Goal: Task Accomplishment & Management: Complete application form

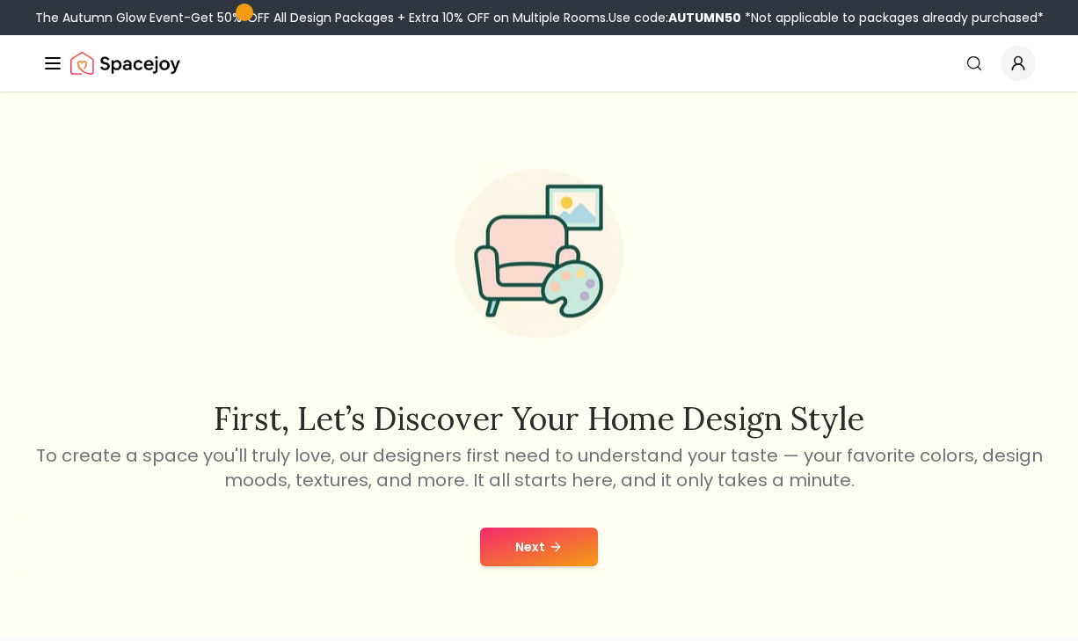
click at [519, 540] on button "Next" at bounding box center [539, 547] width 118 height 39
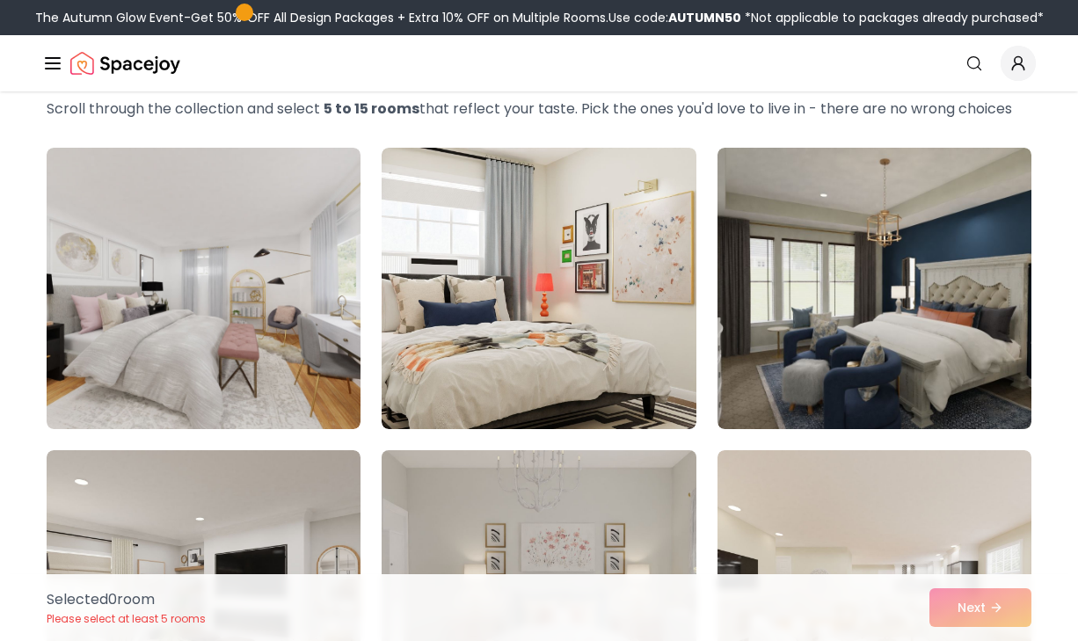
scroll to position [89, 0]
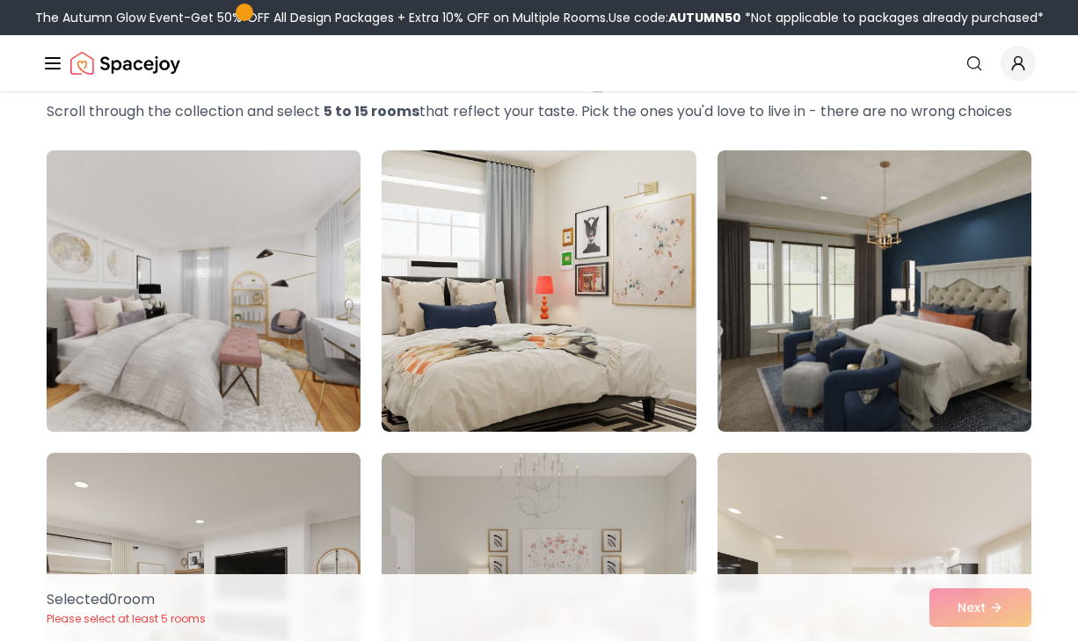
click at [313, 369] on img at bounding box center [204, 291] width 330 height 296
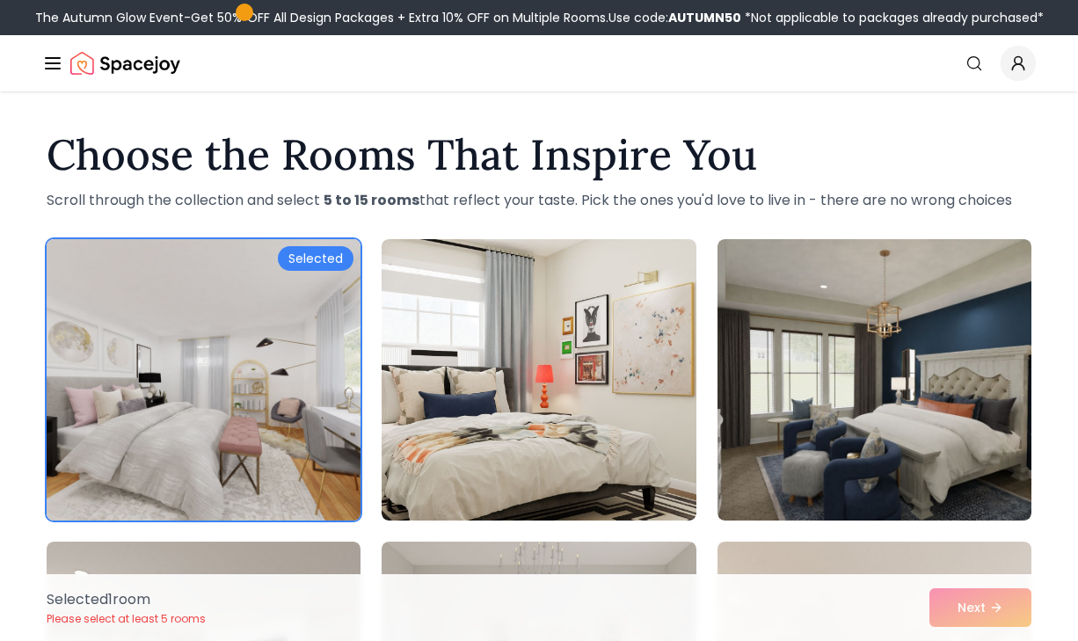
scroll to position [-1, 0]
click at [314, 263] on div "Selected" at bounding box center [316, 258] width 76 height 25
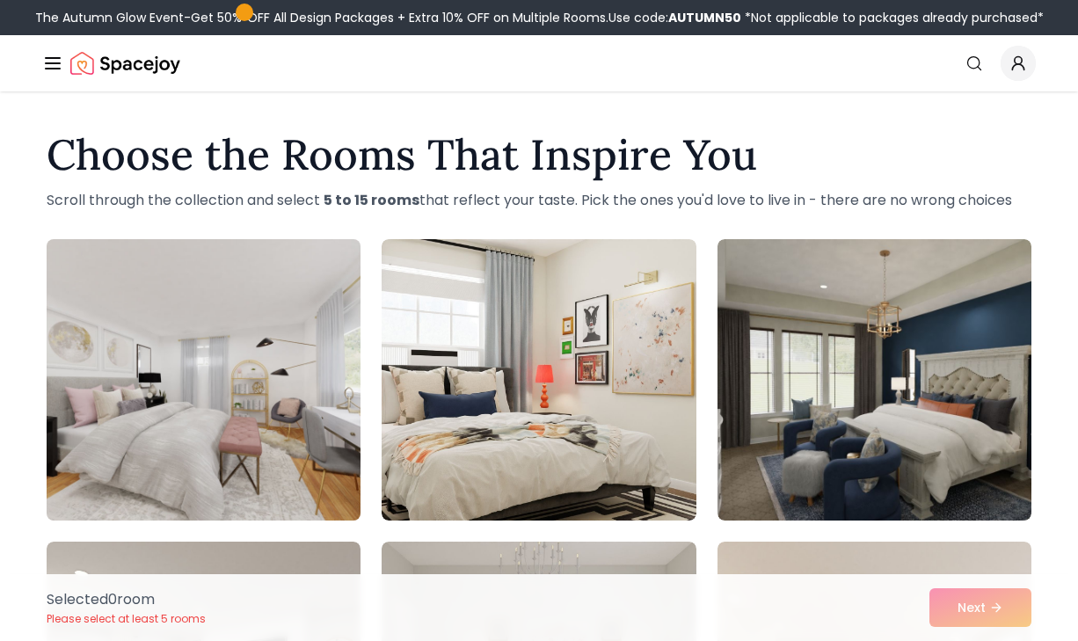
scroll to position [0, 0]
click at [61, 53] on icon "Global" at bounding box center [52, 63] width 21 height 21
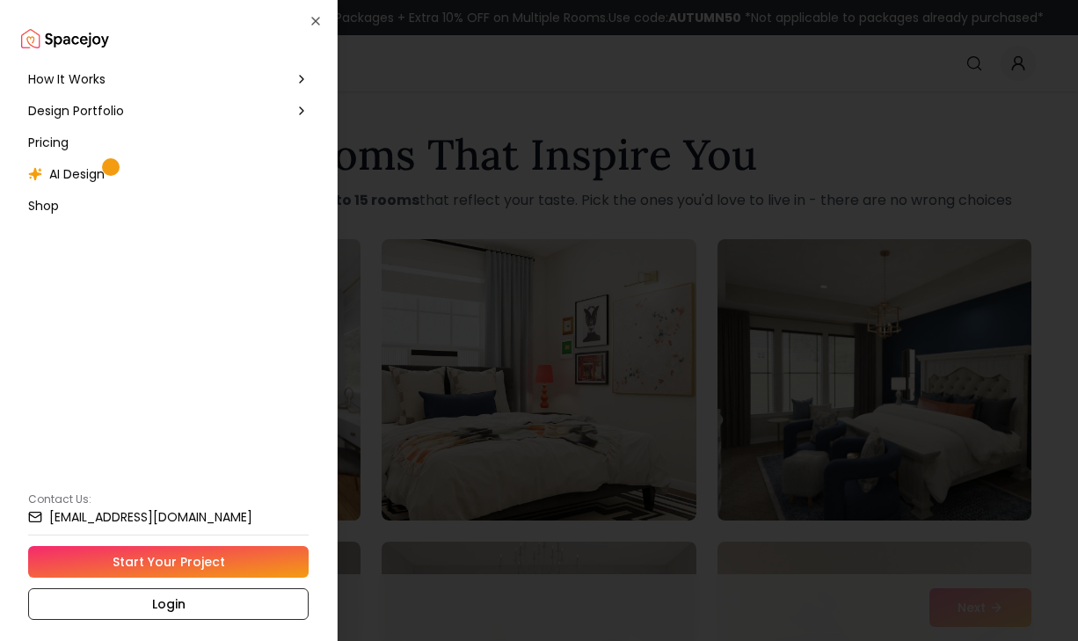
click at [150, 71] on div "How It Works" at bounding box center [168, 79] width 295 height 32
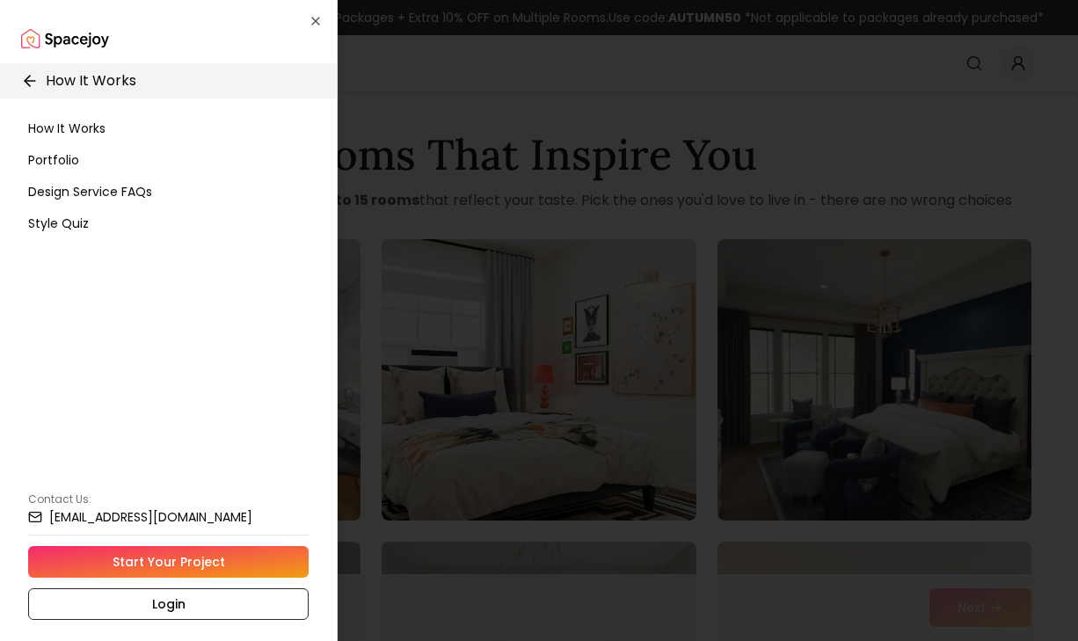
click at [38, 74] on icon at bounding box center [30, 81] width 18 height 18
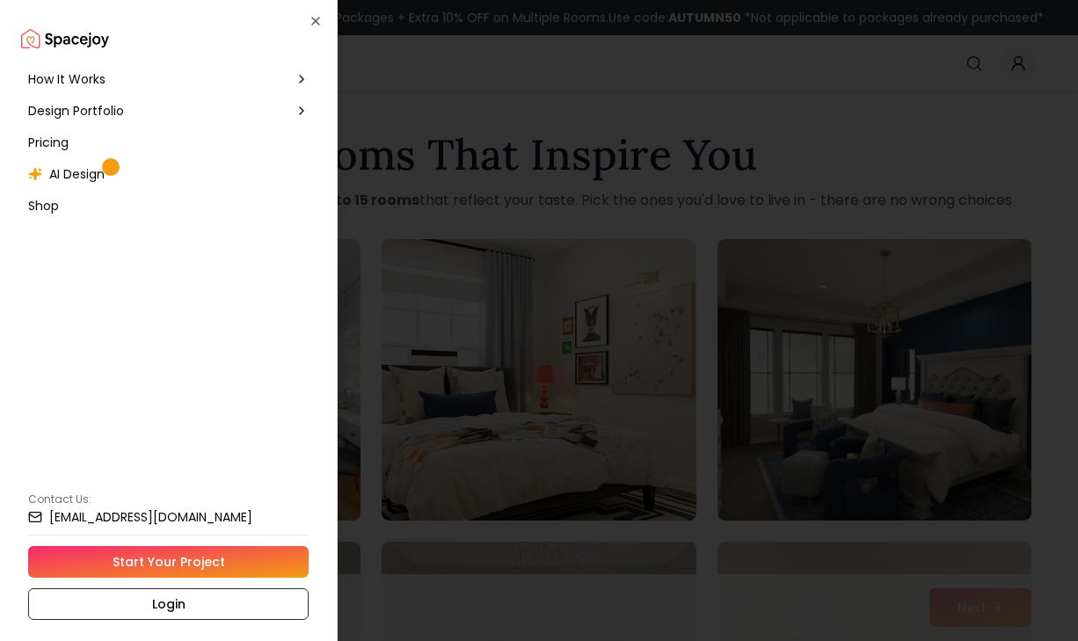
click at [204, 564] on link "Start Your Project" at bounding box center [168, 562] width 281 height 32
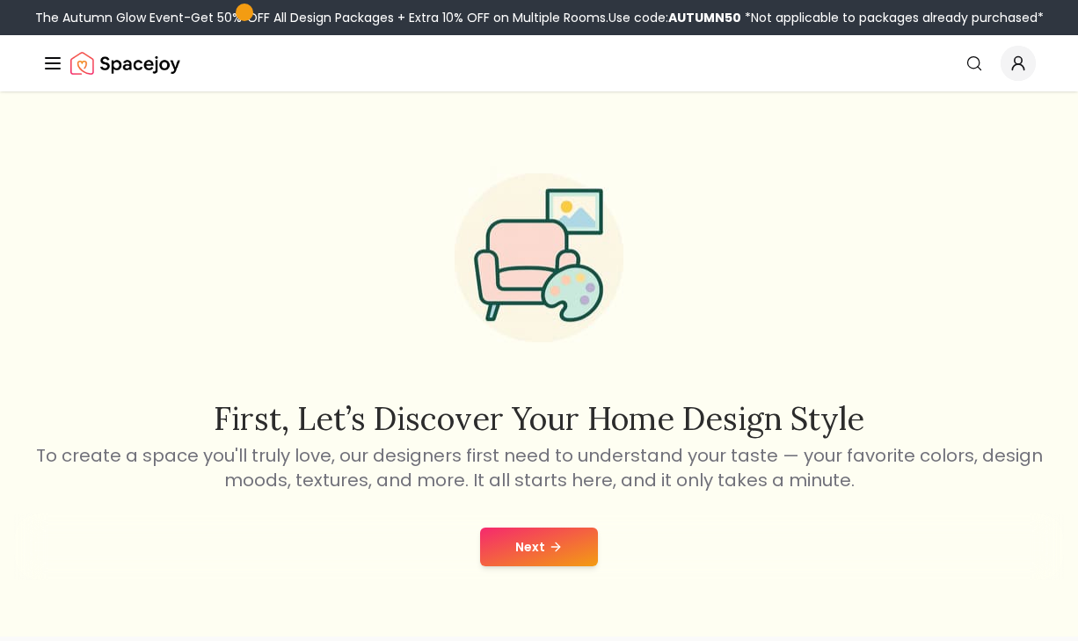
click at [530, 545] on button "Next" at bounding box center [539, 547] width 118 height 39
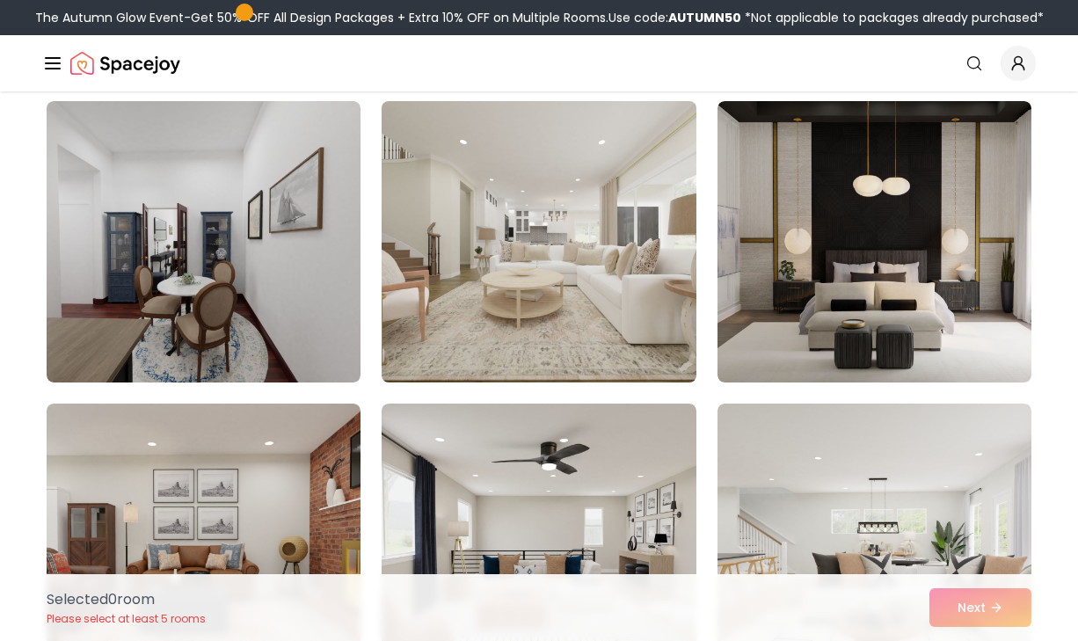
click at [455, 306] on img at bounding box center [539, 242] width 330 height 296
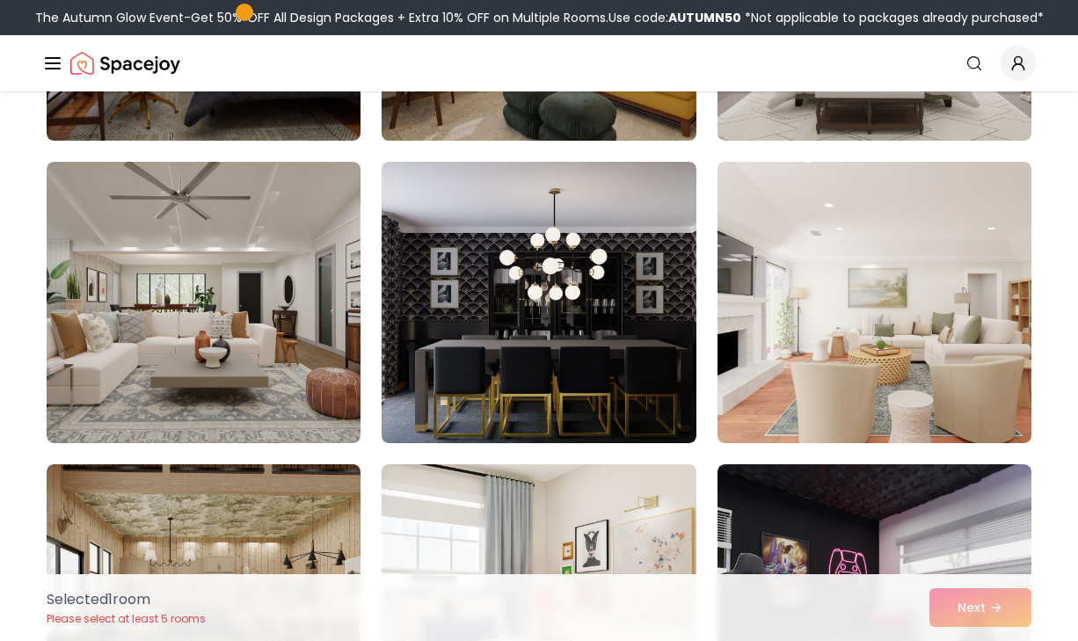
scroll to position [1319, 0]
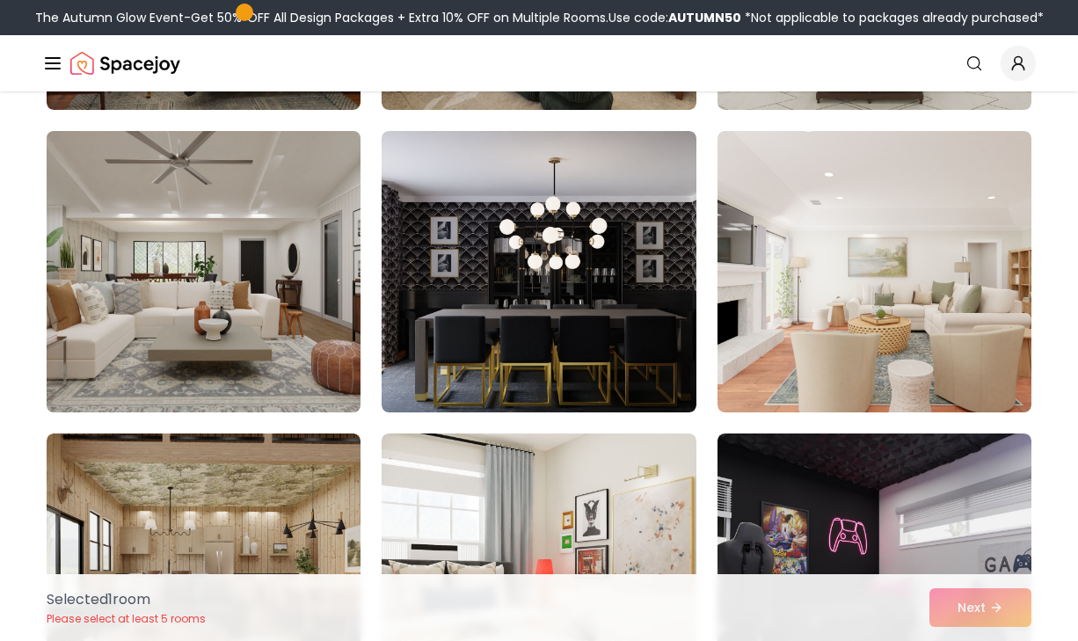
click at [281, 341] on img at bounding box center [204, 272] width 330 height 296
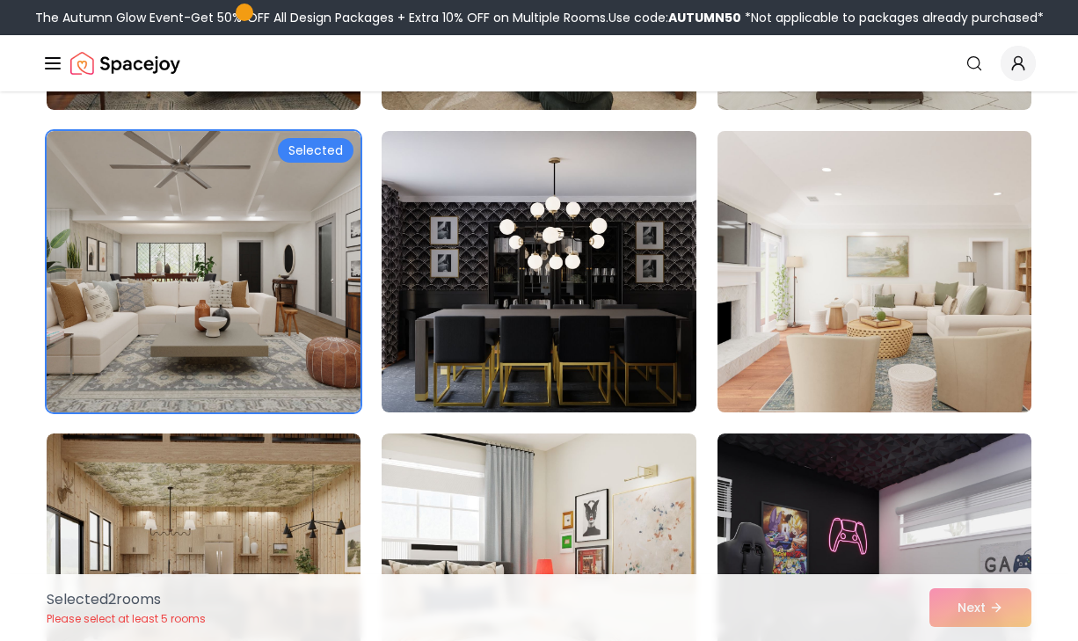
click at [890, 337] on img at bounding box center [875, 272] width 330 height 296
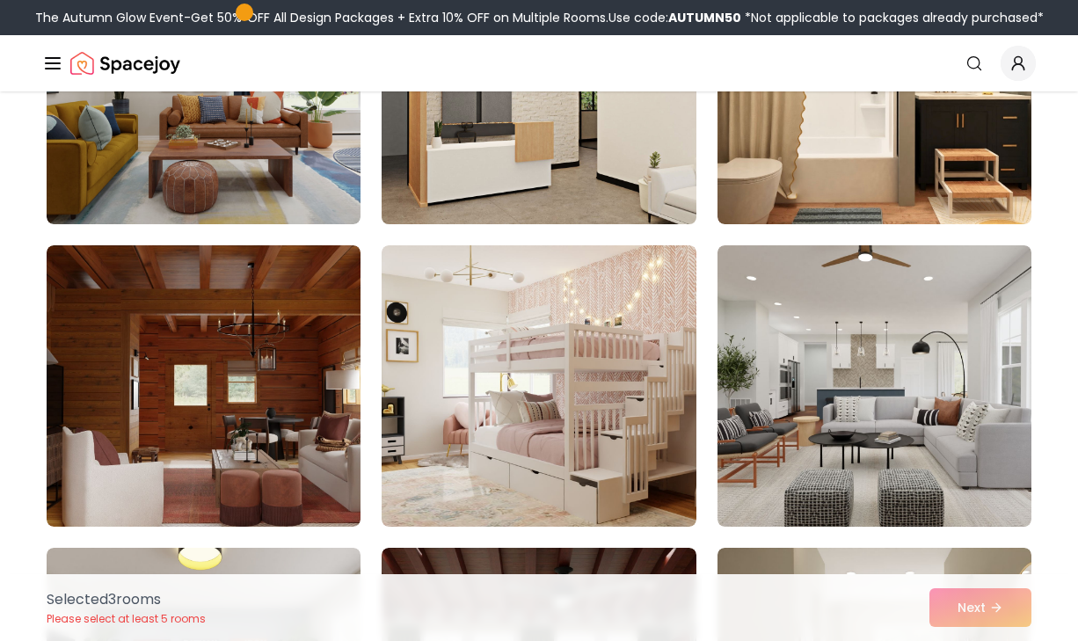
scroll to position [2152, 0]
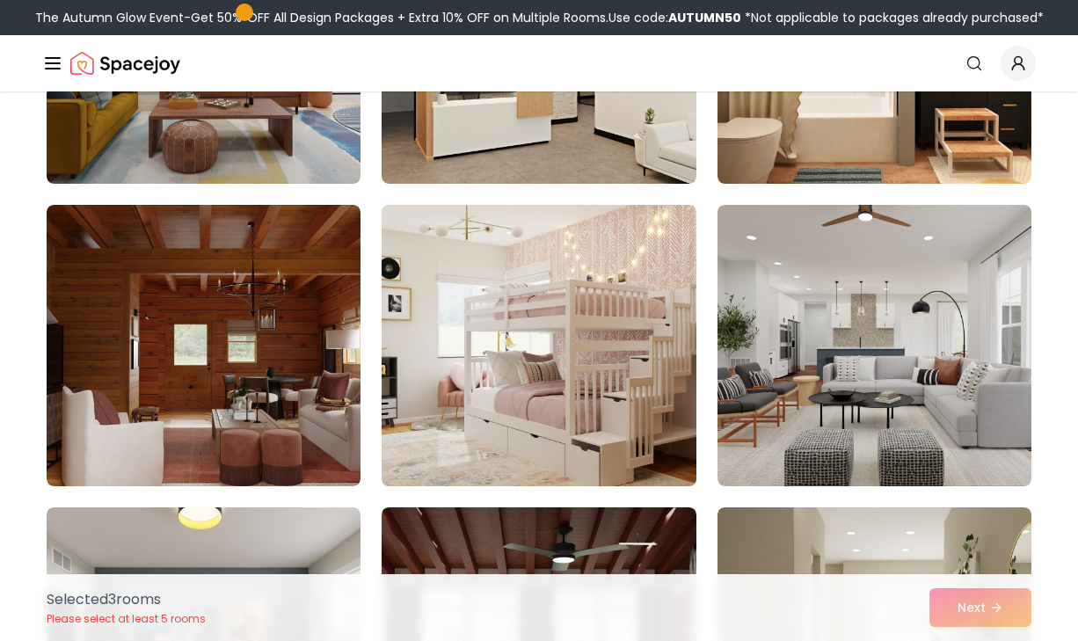
click at [617, 300] on img at bounding box center [539, 346] width 330 height 296
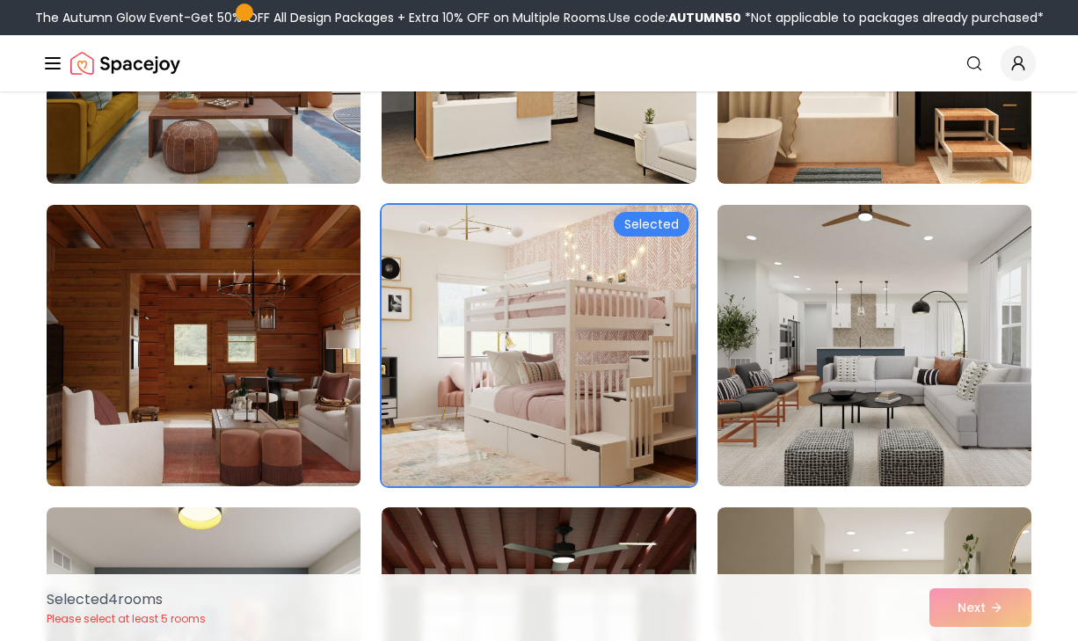
click at [617, 303] on img at bounding box center [539, 346] width 330 height 296
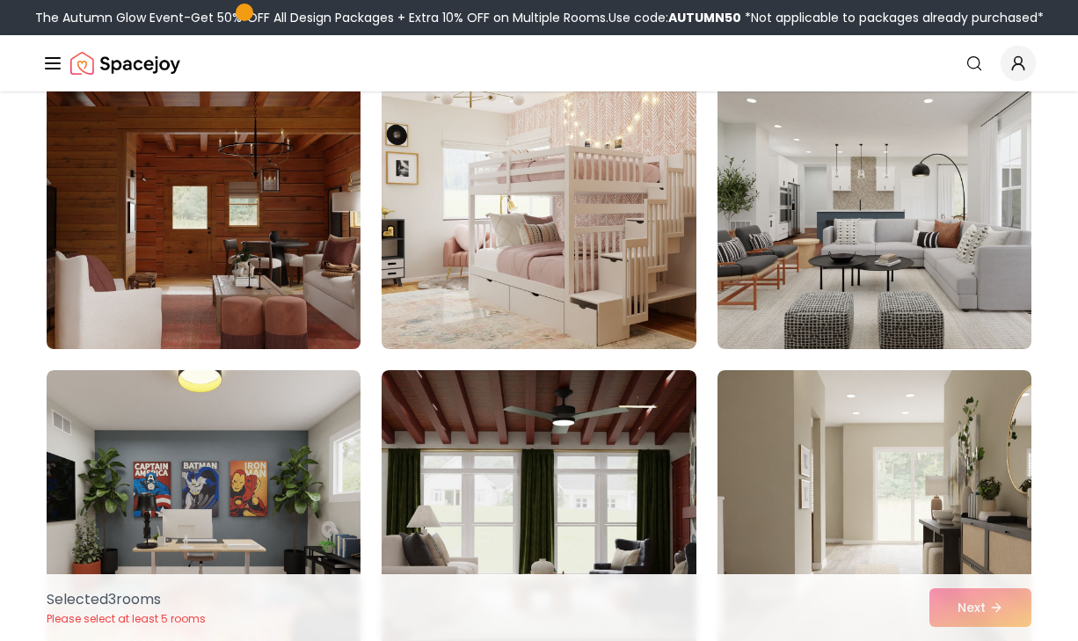
click at [323, 339] on img at bounding box center [204, 209] width 330 height 296
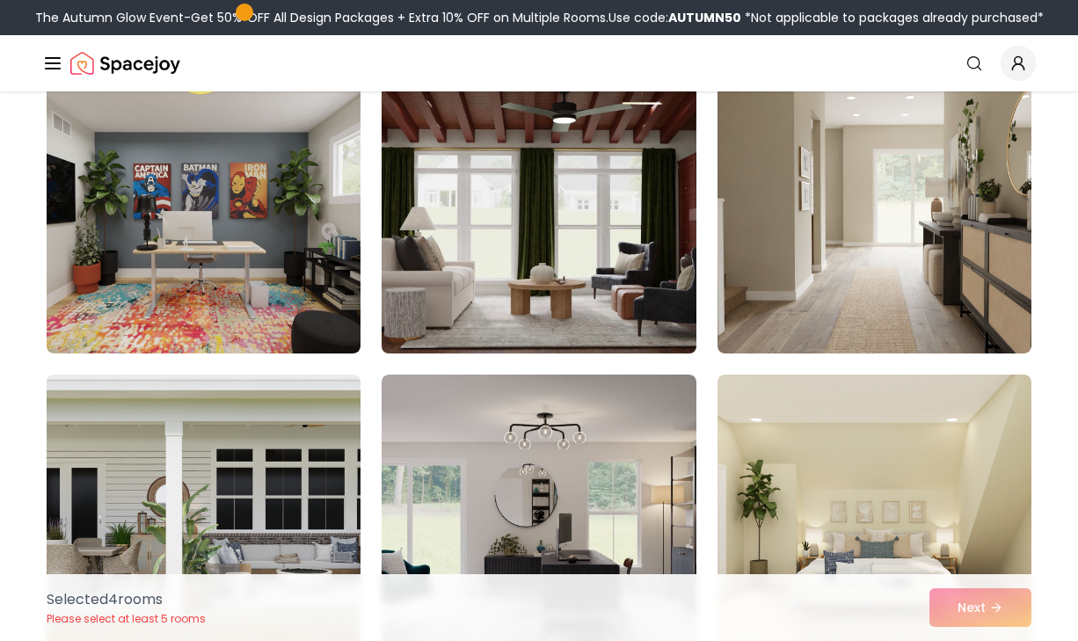
click at [434, 308] on img at bounding box center [539, 213] width 330 height 296
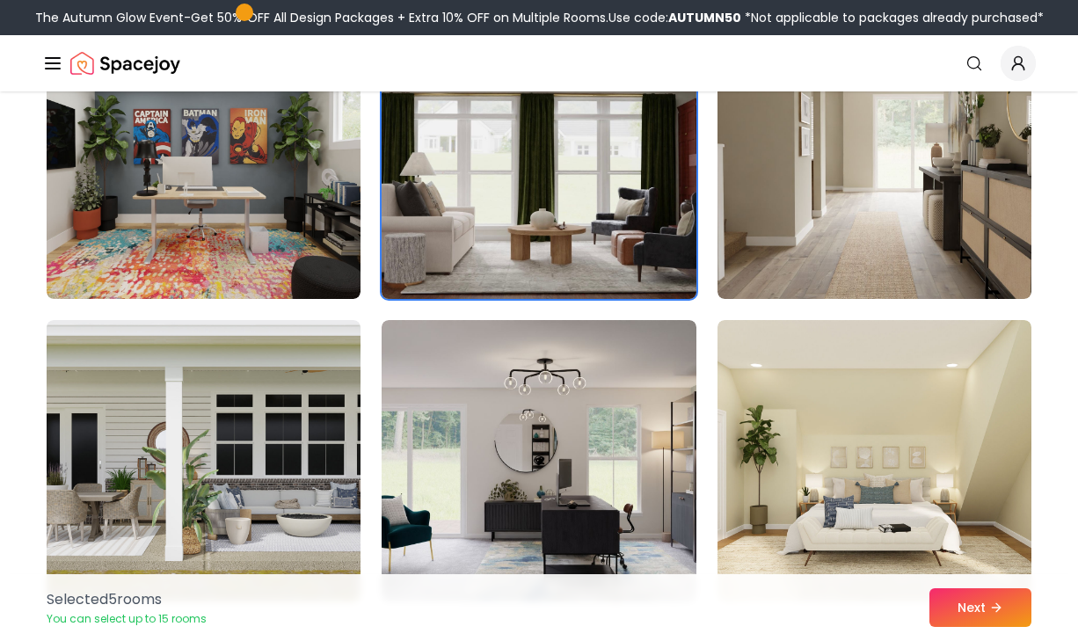
click at [470, 251] on img at bounding box center [539, 159] width 330 height 296
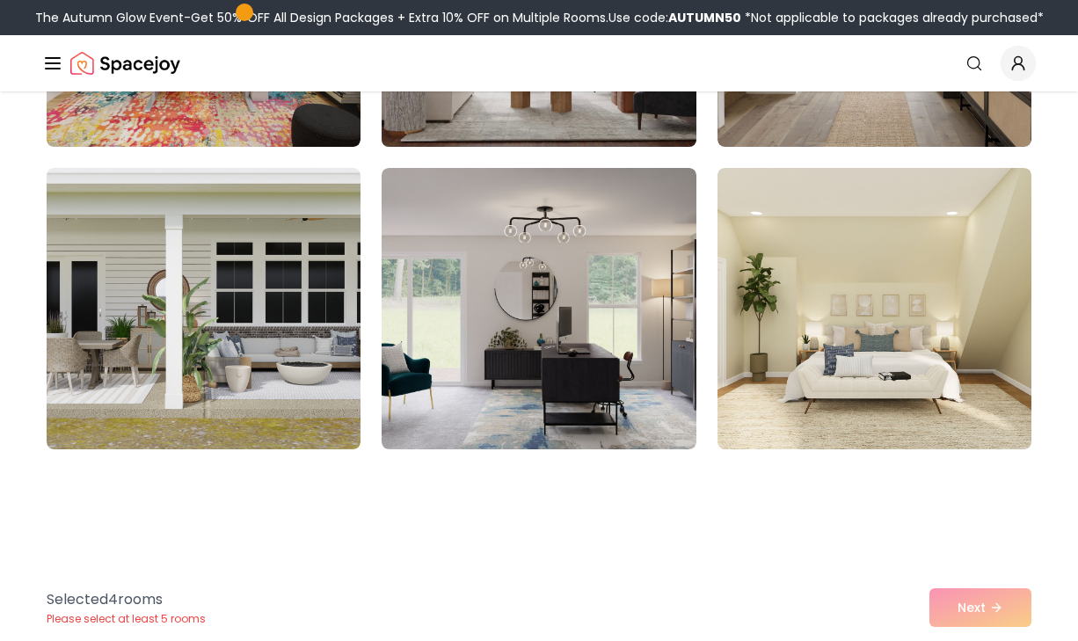
scroll to position [2866, 0]
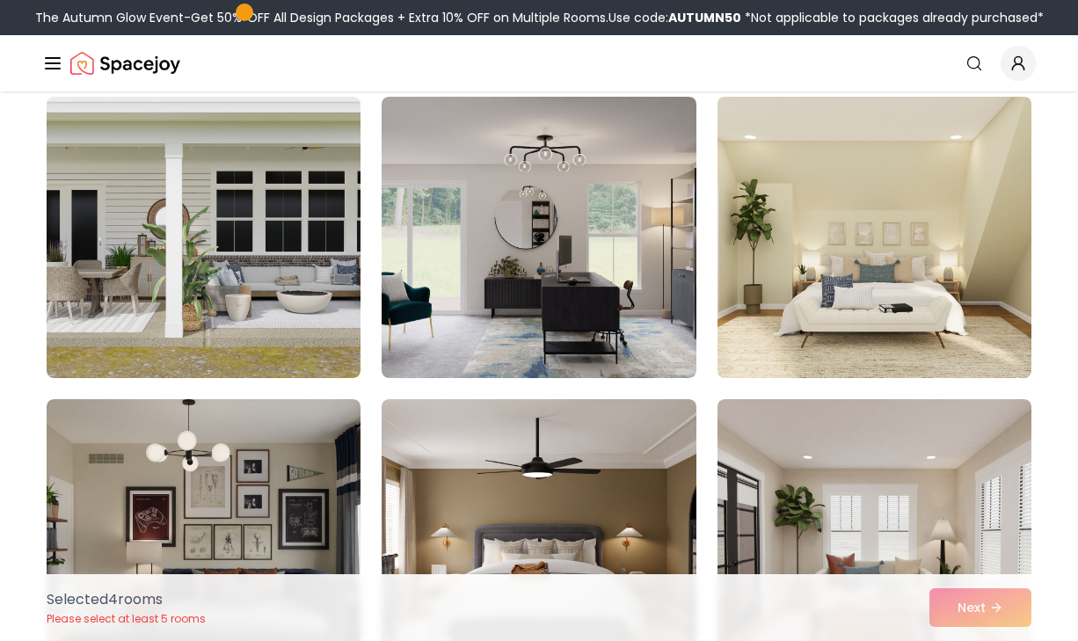
click at [791, 187] on img at bounding box center [875, 238] width 330 height 296
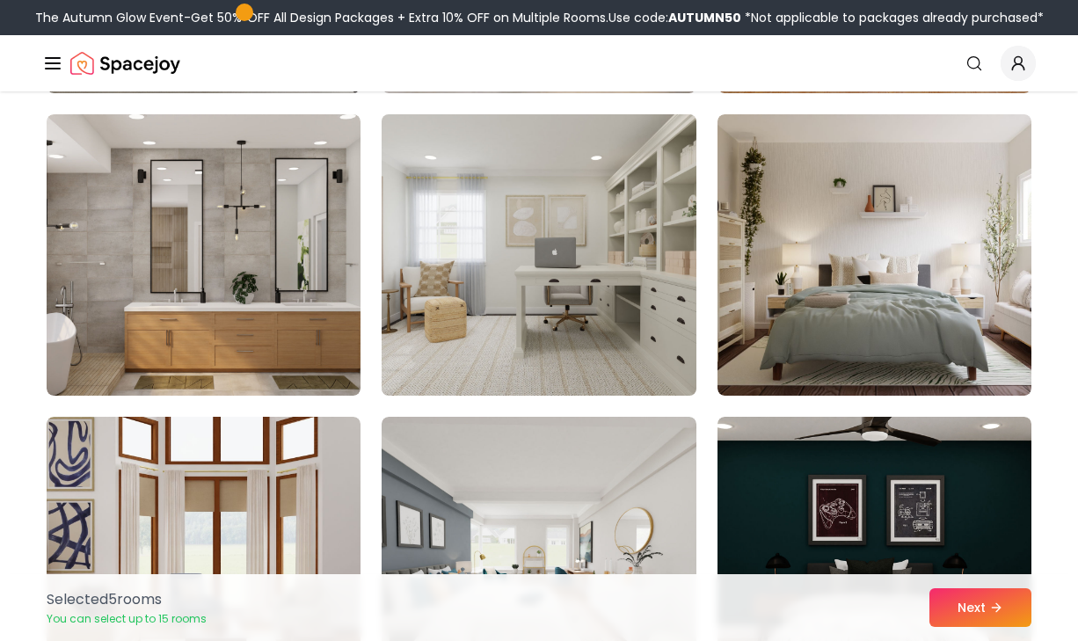
scroll to position [3460, 0]
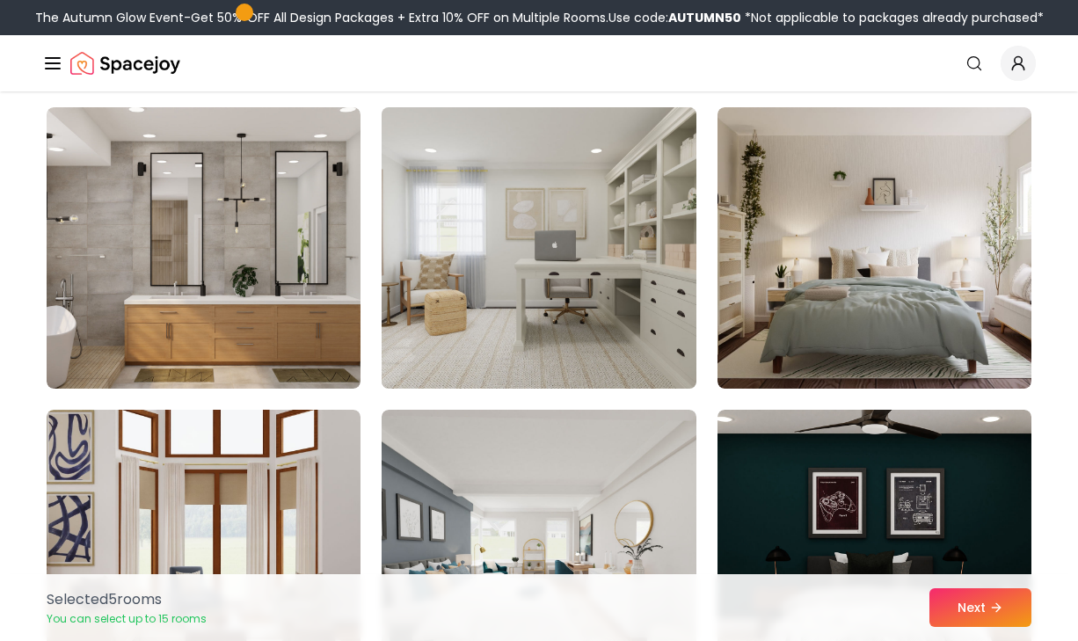
click at [588, 356] on img at bounding box center [539, 248] width 330 height 296
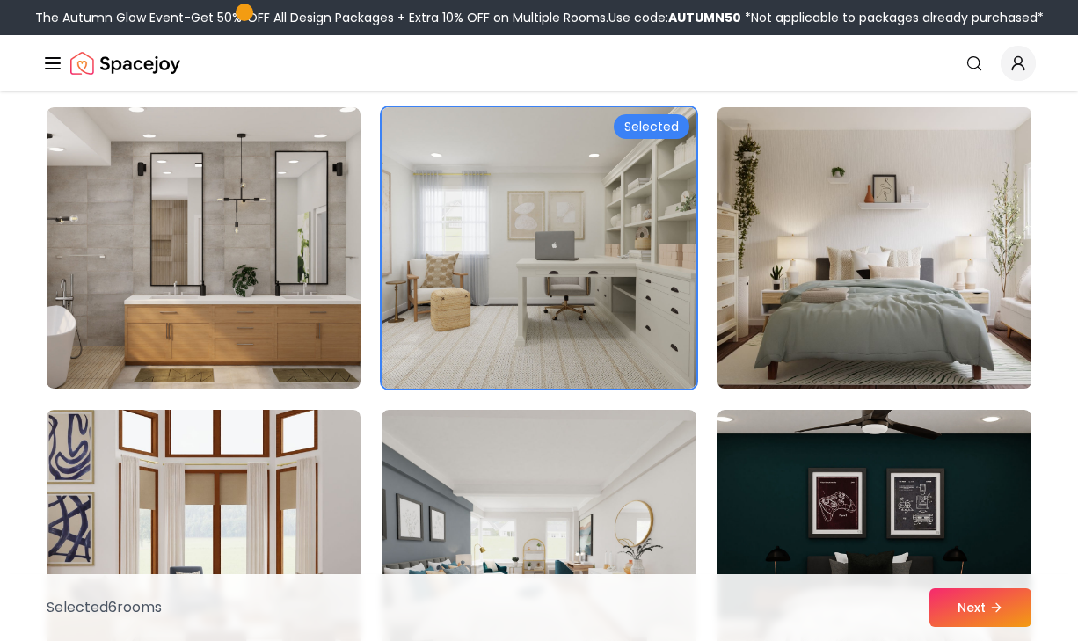
click at [842, 311] on img at bounding box center [875, 248] width 330 height 296
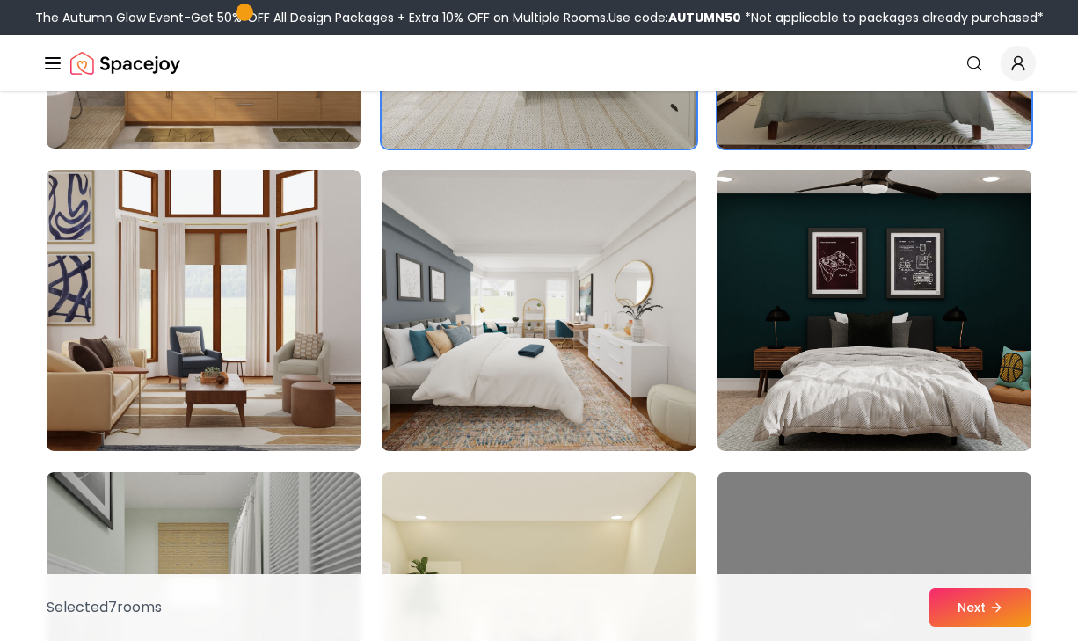
scroll to position [3780, 0]
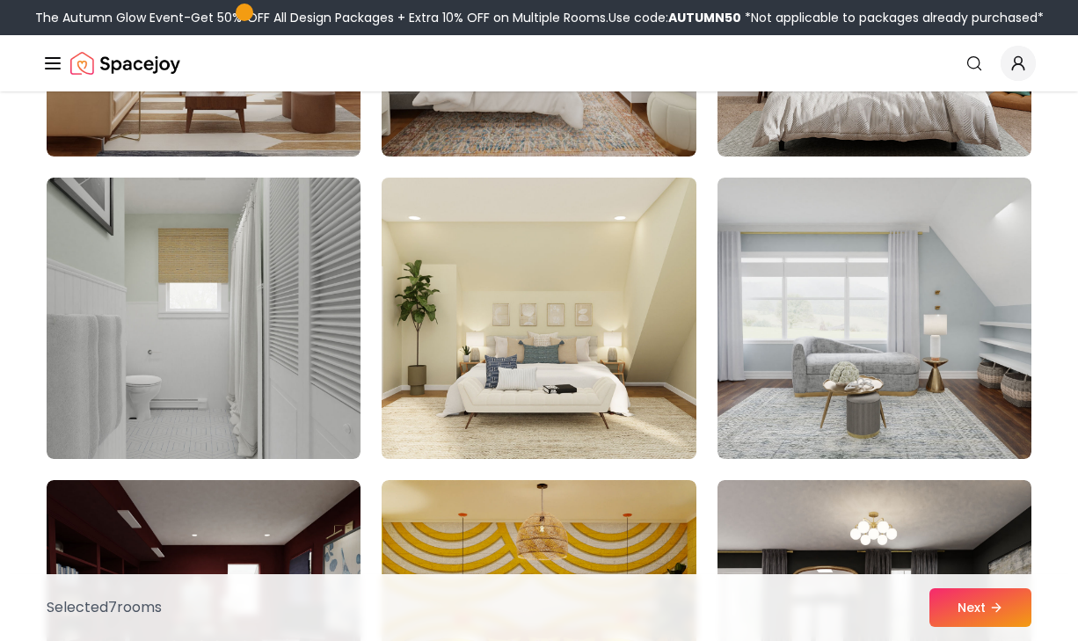
click at [574, 310] on img at bounding box center [539, 319] width 330 height 296
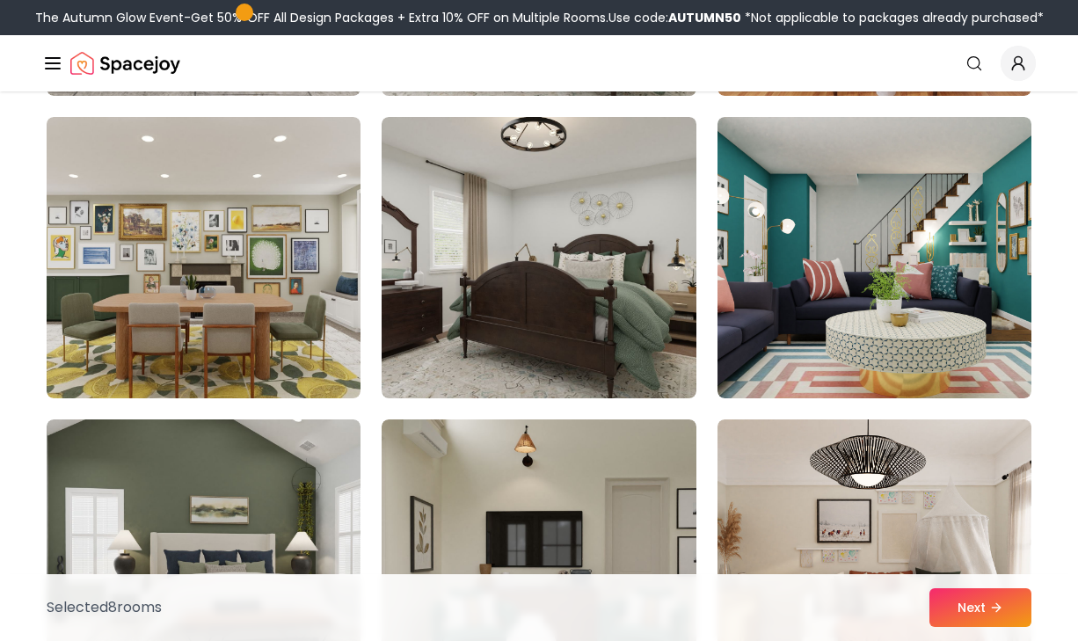
scroll to position [5272, 0]
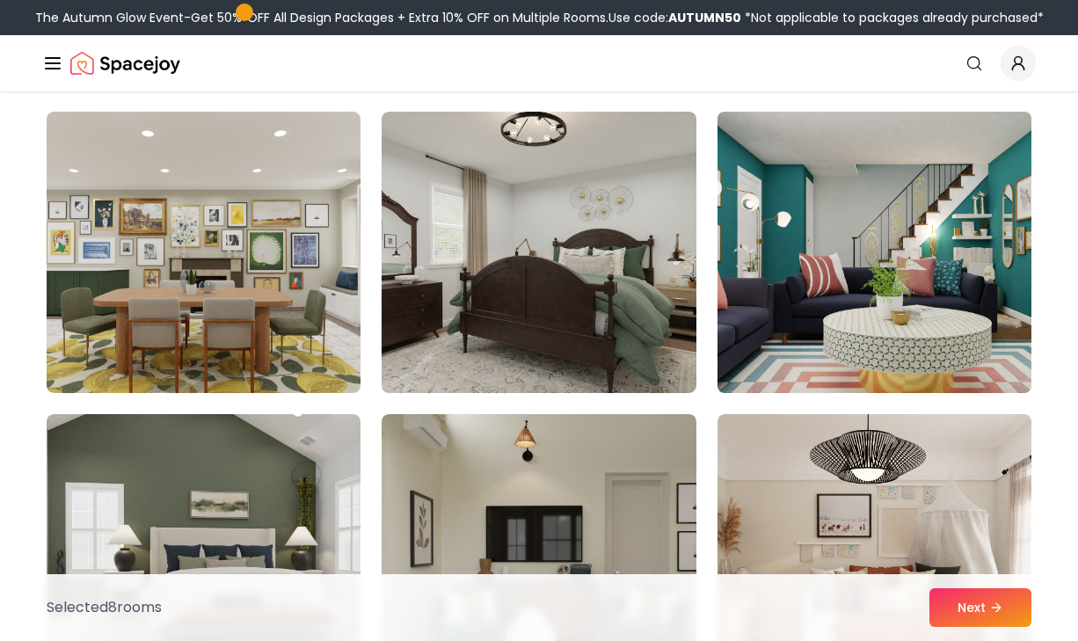
click at [870, 311] on img at bounding box center [875, 253] width 330 height 296
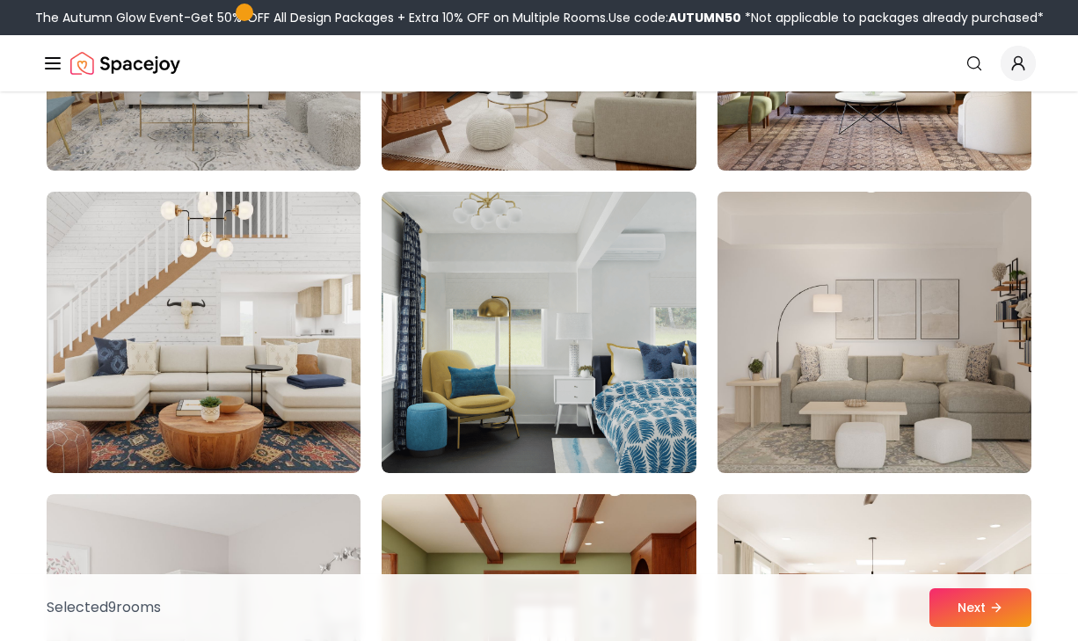
scroll to position [6535, 0]
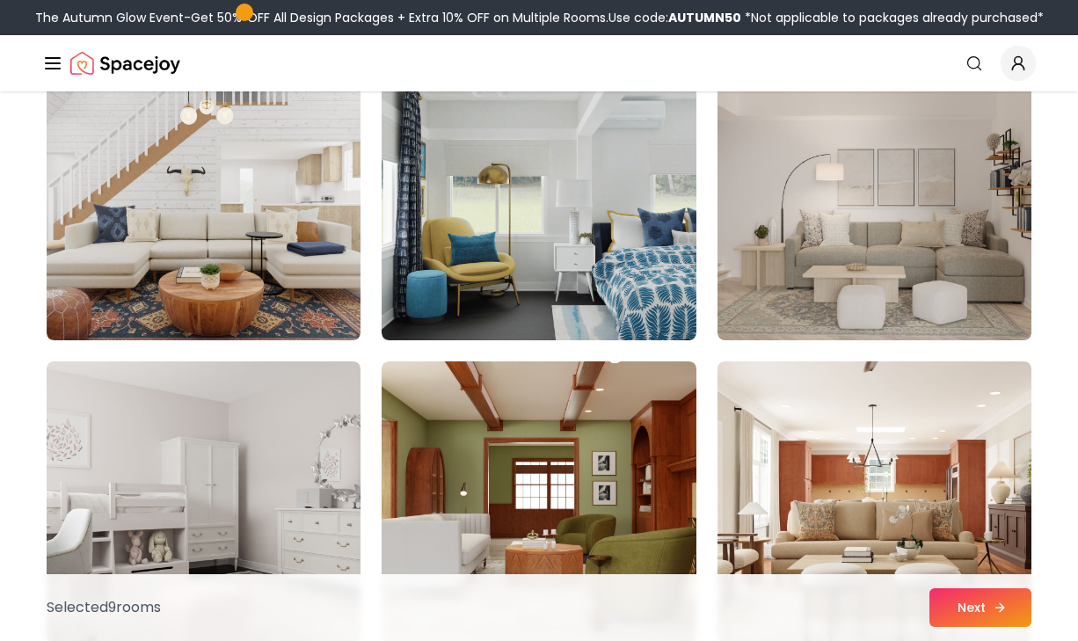
click at [1003, 607] on icon at bounding box center [1002, 607] width 4 height 8
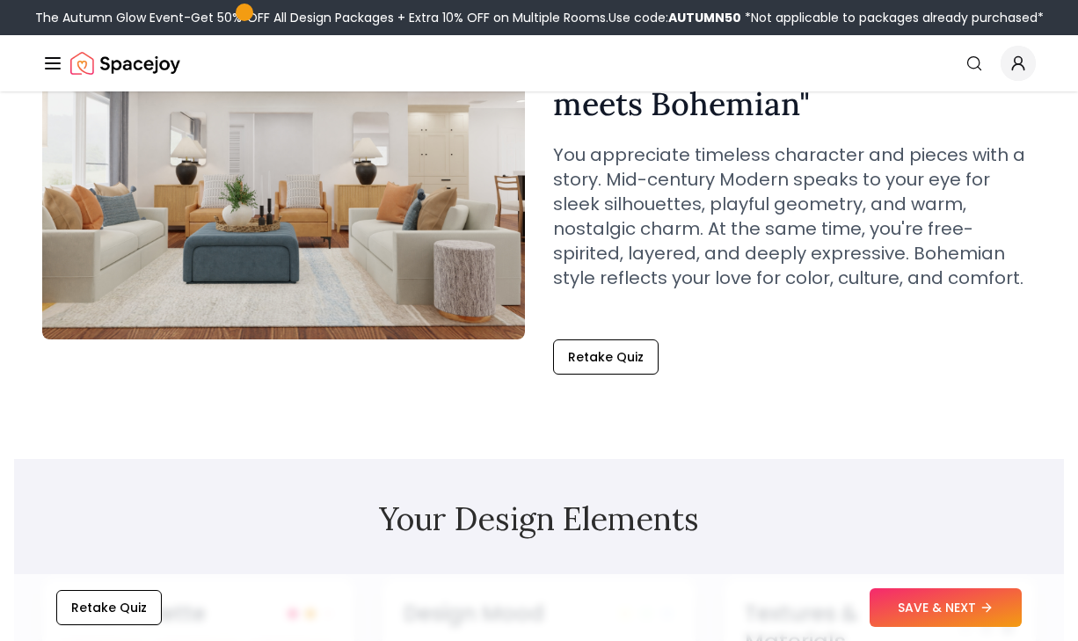
scroll to position [377, 0]
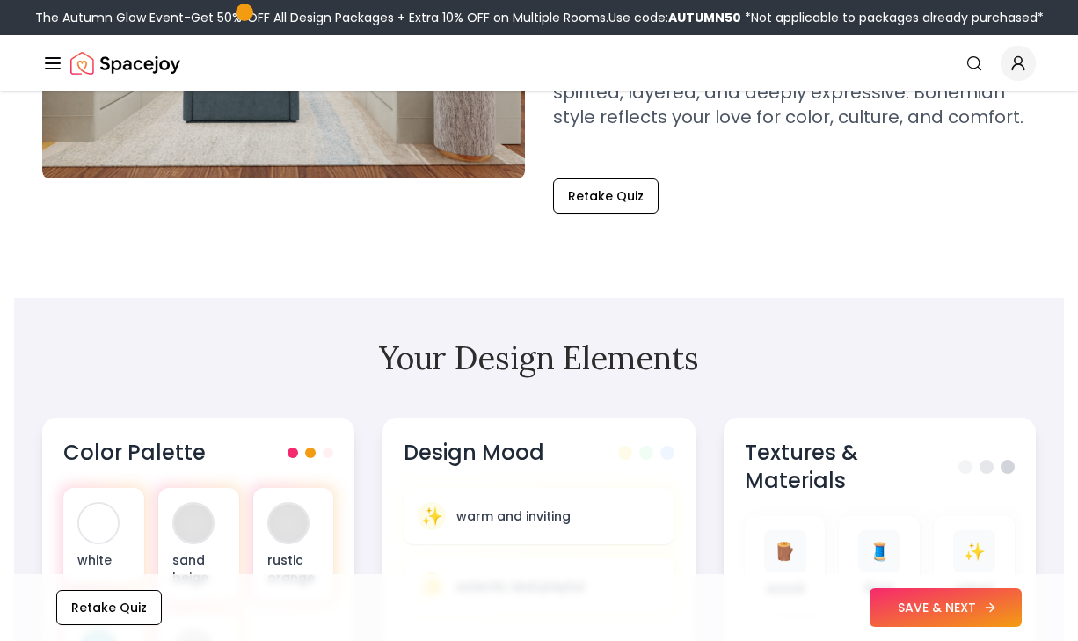
click at [976, 604] on button "SAVE & NEXT" at bounding box center [946, 607] width 152 height 39
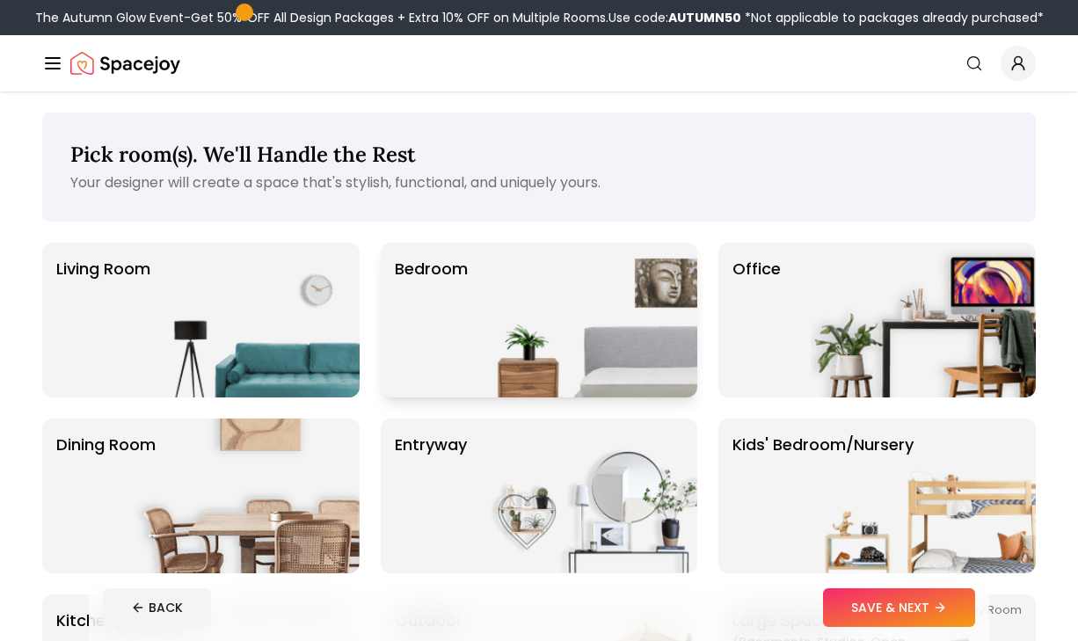
click at [548, 267] on img at bounding box center [584, 320] width 225 height 155
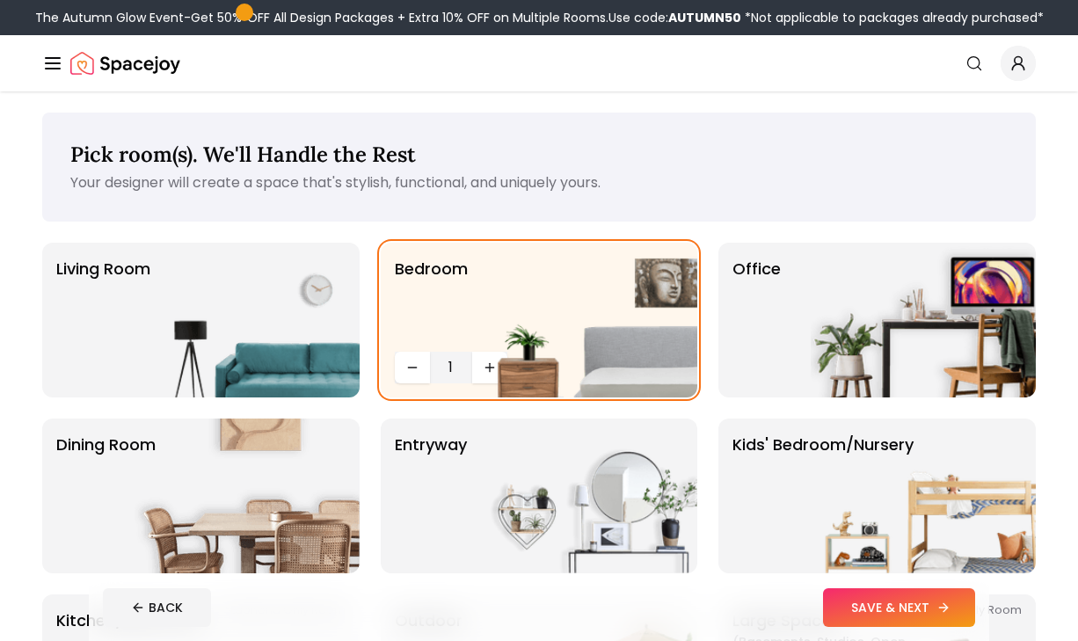
click at [886, 612] on button "SAVE & NEXT" at bounding box center [899, 607] width 152 height 39
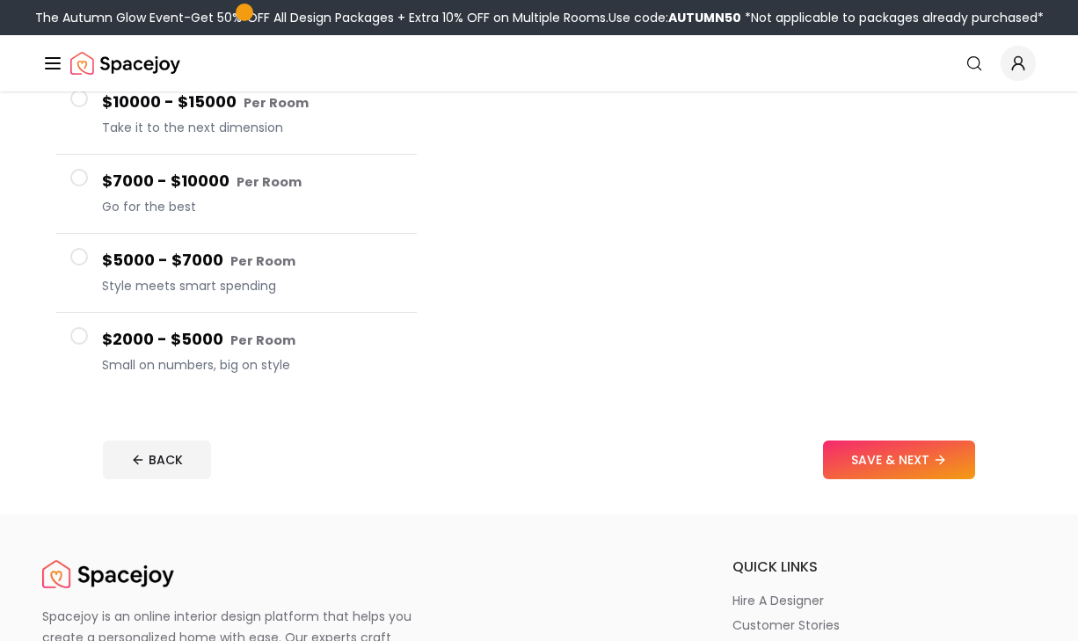
scroll to position [347, 0]
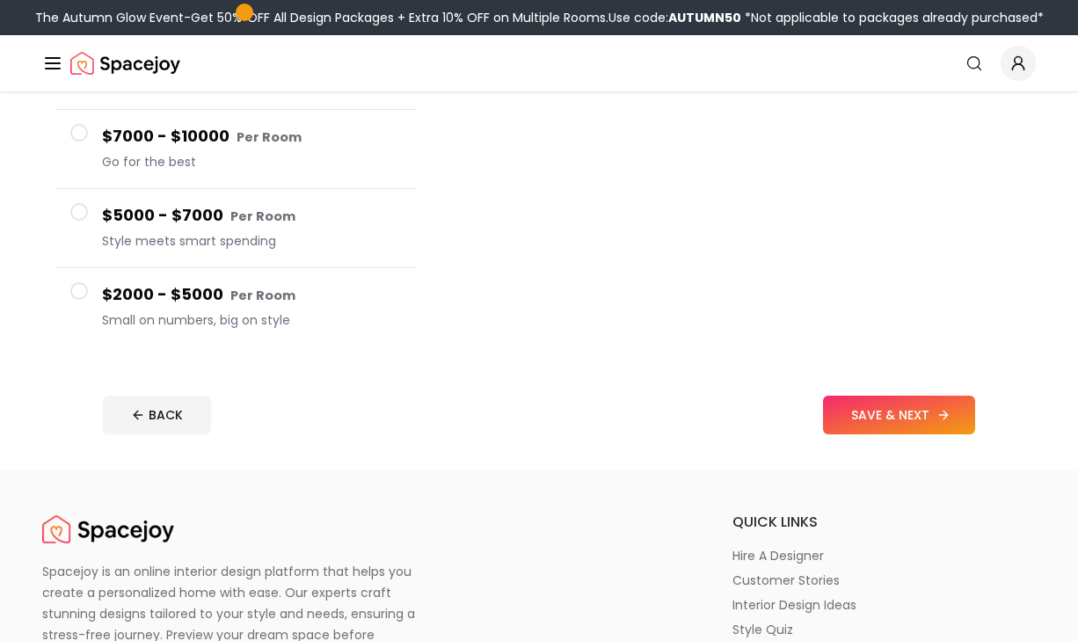
click at [850, 420] on button "SAVE & NEXT" at bounding box center [899, 415] width 152 height 39
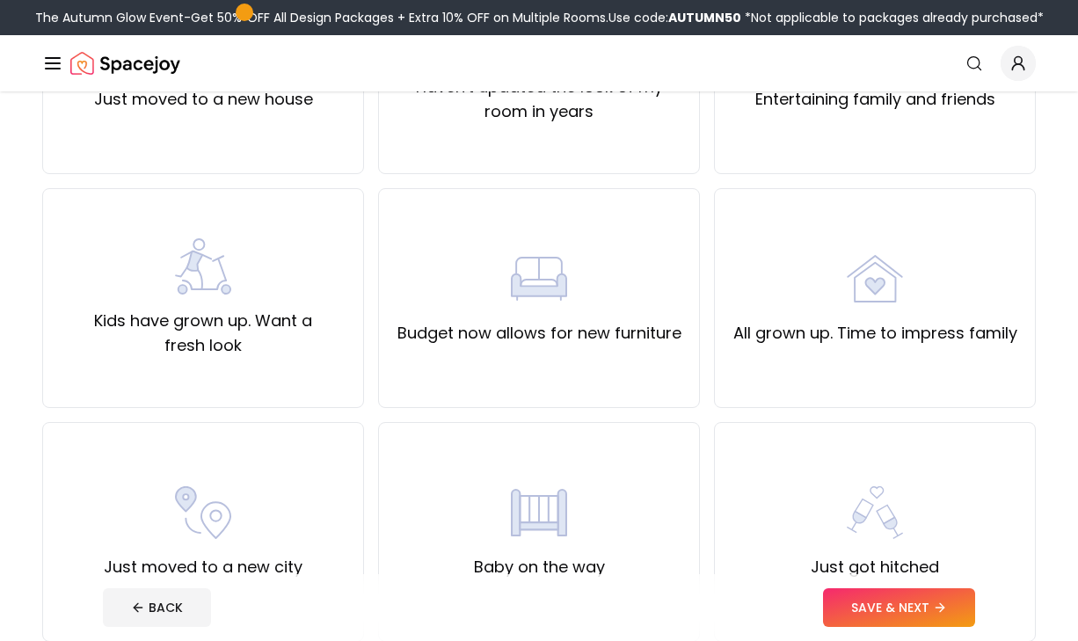
scroll to position [283, 0]
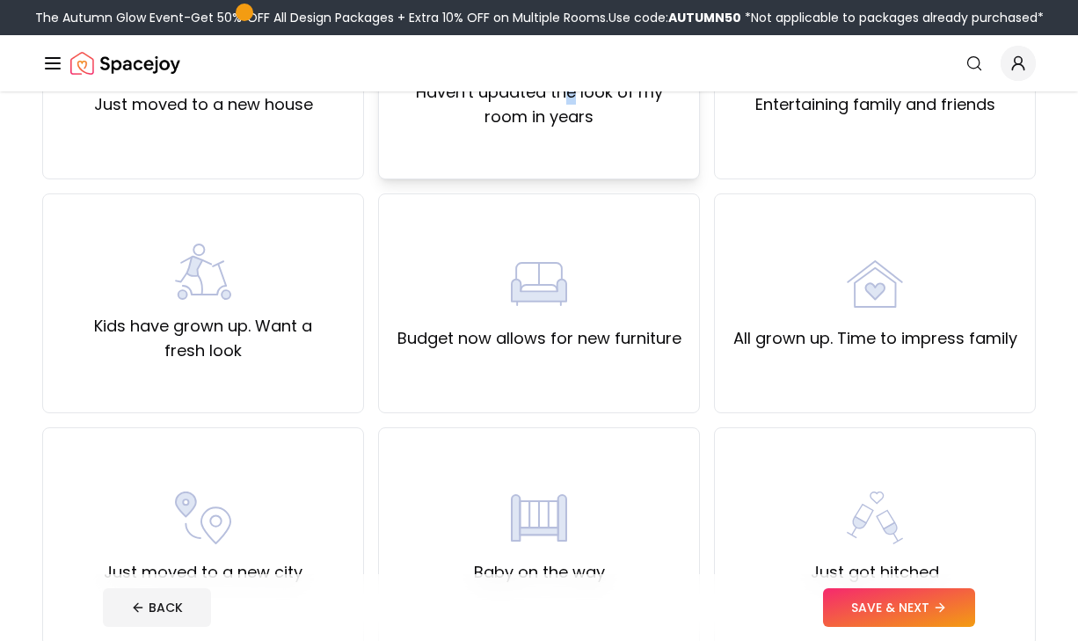
click at [572, 99] on label "Haven't updated the look of my room in years" at bounding box center [539, 104] width 292 height 49
